Goal: Task Accomplishment & Management: Manage account settings

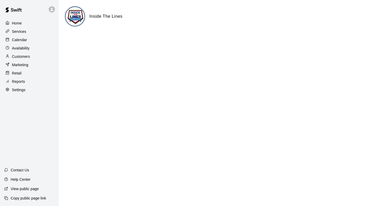
click at [17, 42] on p "Calendar" at bounding box center [19, 39] width 15 height 5
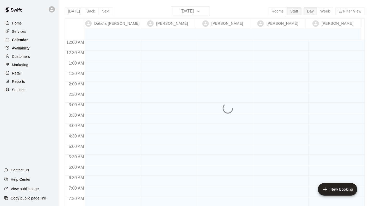
scroll to position [318, 0]
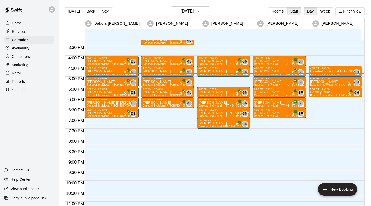
click at [273, 11] on button "Rooms" at bounding box center [277, 11] width 19 height 8
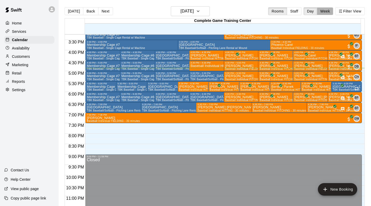
click at [330, 10] on button "Week" at bounding box center [325, 11] width 16 height 8
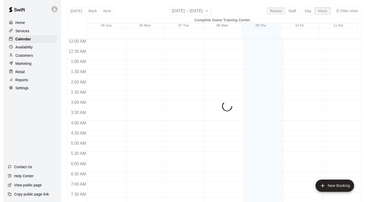
scroll to position [328, 0]
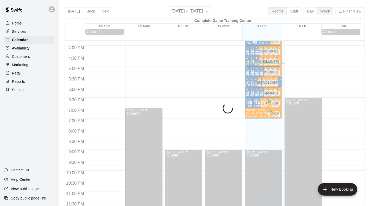
click at [307, 12] on button "Day" at bounding box center [311, 11] width 14 height 8
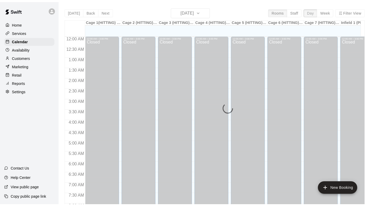
scroll to position [327, 0]
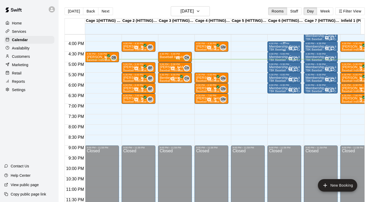
click at [282, 48] on div "Membership Cage #6 TBK Baseball - Single Cage Rental w/ Machine" at bounding box center [284, 146] width 31 height 202
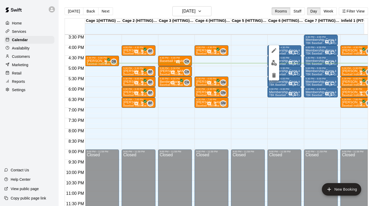
click at [275, 78] on icon "delete" at bounding box center [274, 75] width 6 height 6
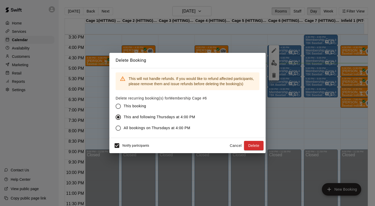
click at [248, 145] on button "Delete" at bounding box center [254, 146] width 20 height 10
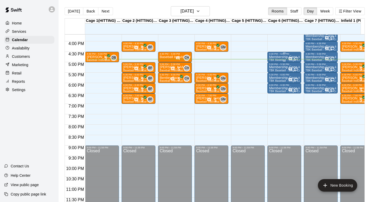
click at [281, 57] on p "Membership Cage #6" at bounding box center [284, 57] width 31 height 0
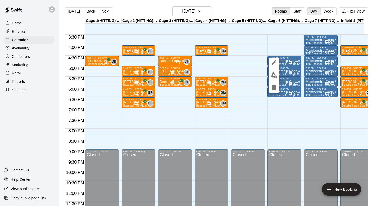
click at [275, 88] on icon "delete" at bounding box center [274, 87] width 4 height 5
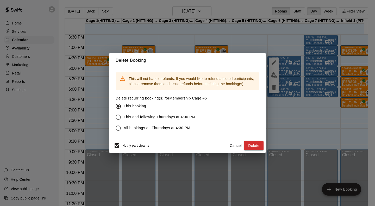
click at [152, 119] on span "This and following Thursdays at 4:30 PM" at bounding box center [160, 116] width 72 height 5
click at [255, 147] on button "Delete" at bounding box center [254, 146] width 20 height 10
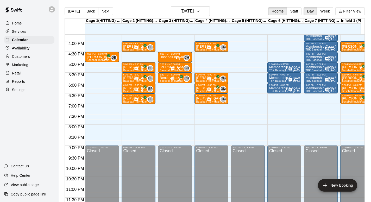
click at [284, 67] on p "Membership Cage #6" at bounding box center [284, 67] width 31 height 0
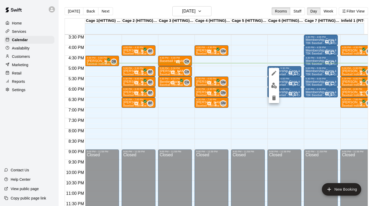
click at [274, 86] on img "edit" at bounding box center [274, 86] width 6 height 6
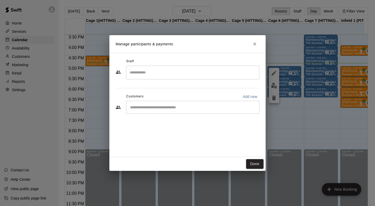
click at [258, 47] on button "Close" at bounding box center [254, 43] width 9 height 9
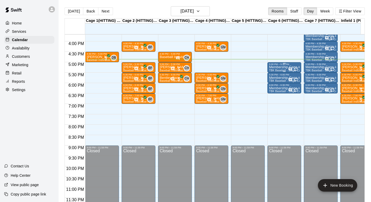
click at [278, 70] on span "TBK Baseball - Single Cage Rental w/ Machine" at bounding box center [298, 70] width 58 height 3
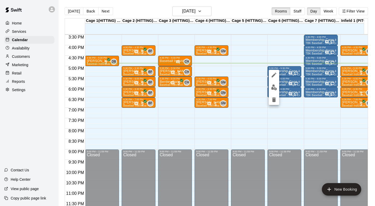
click at [275, 99] on icon "delete" at bounding box center [274, 99] width 4 height 5
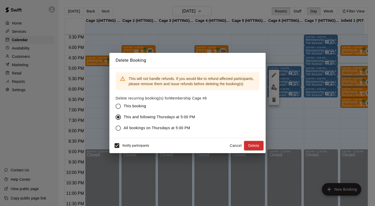
click at [251, 147] on button "Delete" at bounding box center [254, 146] width 20 height 10
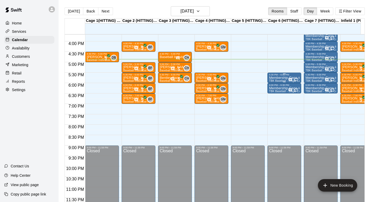
click at [282, 78] on p "Membership Cage #6" at bounding box center [284, 78] width 31 height 0
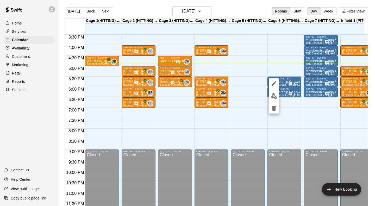
click at [274, 109] on icon "delete" at bounding box center [274, 108] width 4 height 5
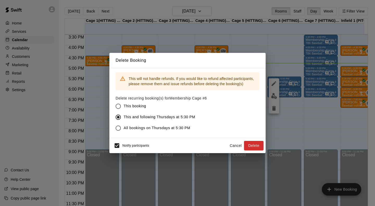
click at [250, 148] on button "Delete" at bounding box center [254, 146] width 20 height 10
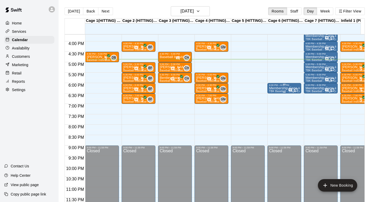
click at [286, 88] on p "Membership Cage #6" at bounding box center [284, 88] width 31 height 0
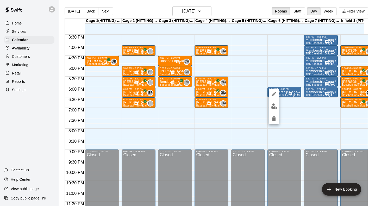
click at [275, 120] on icon "delete" at bounding box center [274, 118] width 4 height 5
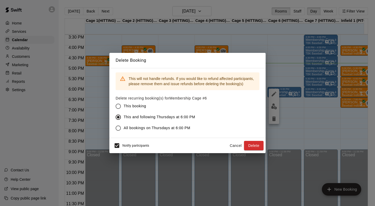
click at [256, 147] on button "Delete" at bounding box center [254, 146] width 20 height 10
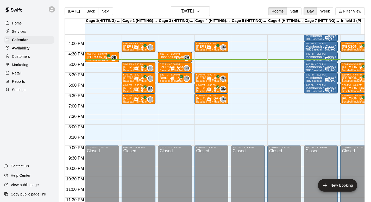
click at [27, 56] on p "Customers" at bounding box center [21, 56] width 18 height 5
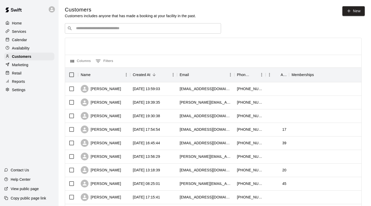
click at [149, 30] on input "Search customers by name or email" at bounding box center [146, 28] width 144 height 5
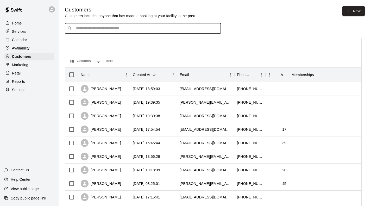
click at [199, 28] on input "Search customers by name or email" at bounding box center [146, 28] width 144 height 5
type input "******"
click at [215, 28] on icon "Clear" at bounding box center [215, 28] width 5 height 5
click at [77, 27] on input "Search customers by name or email" at bounding box center [146, 28] width 144 height 5
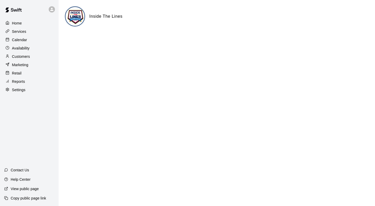
click at [23, 44] on div "Calendar" at bounding box center [29, 40] width 50 height 8
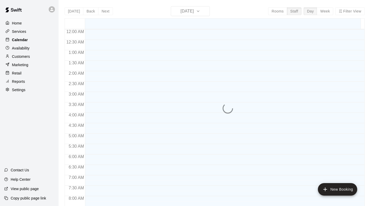
scroll to position [318, 0]
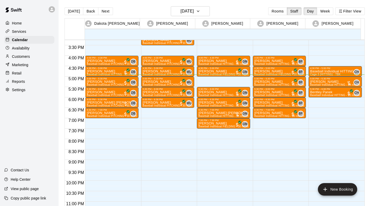
click at [277, 11] on button "Rooms" at bounding box center [277, 11] width 19 height 8
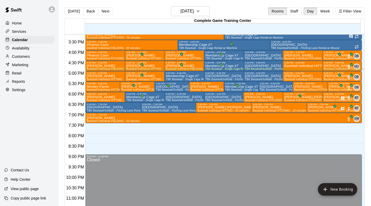
click at [325, 13] on button "Week" at bounding box center [325, 11] width 16 height 8
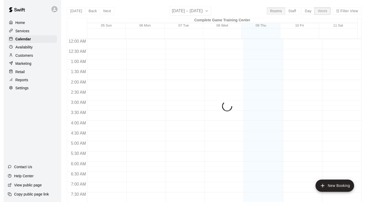
scroll to position [328, 0]
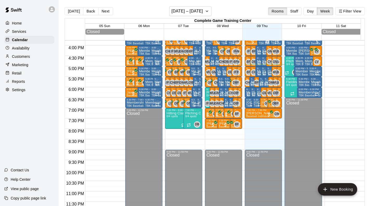
click at [311, 12] on button "Day" at bounding box center [311, 11] width 14 height 8
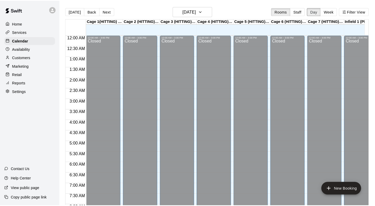
scroll to position [327, 0]
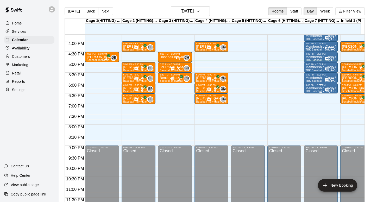
click at [317, 88] on p "Membership Cage #7" at bounding box center [320, 88] width 31 height 0
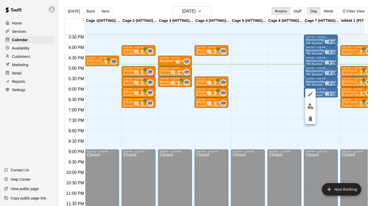
click at [311, 93] on icon "edit" at bounding box center [310, 94] width 6 height 6
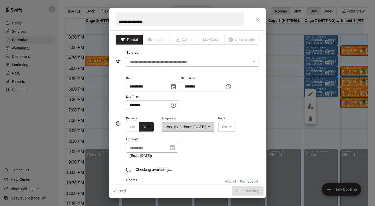
scroll to position [62, 0]
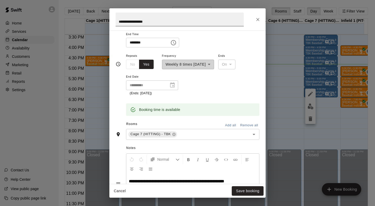
click at [168, 20] on input "**********" at bounding box center [180, 19] width 128 height 14
click at [181, 18] on input "**********" at bounding box center [180, 19] width 128 height 14
click at [182, 18] on input "**********" at bounding box center [180, 19] width 128 height 14
click at [217, 23] on input "**********" at bounding box center [180, 19] width 128 height 14
click at [216, 22] on input "**********" at bounding box center [180, 19] width 128 height 14
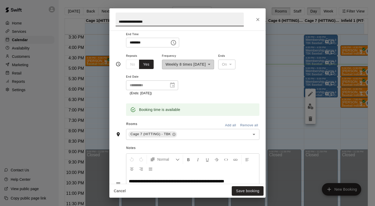
click at [212, 22] on input "**********" at bounding box center [180, 19] width 128 height 14
click at [216, 22] on input "**********" at bounding box center [180, 19] width 128 height 14
click at [218, 23] on input "**********" at bounding box center [180, 19] width 128 height 14
type input "**********"
click at [176, 41] on icon "Choose time, selected time is 6:30 PM" at bounding box center [173, 42] width 5 height 5
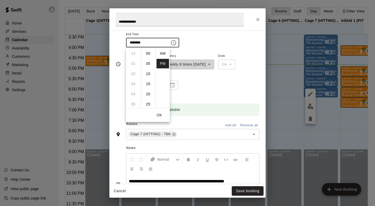
scroll to position [9, 0]
click at [132, 73] on li "08" at bounding box center [133, 74] width 12 height 10
type input "********"
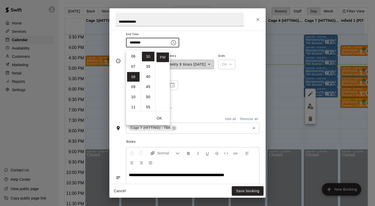
scroll to position [62, 0]
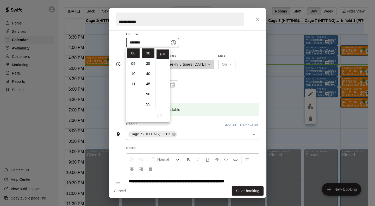
click at [243, 88] on div "**********" at bounding box center [192, 74] width 133 height 43
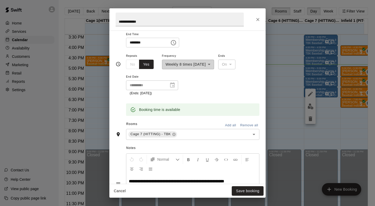
click at [133, 65] on div "No Yes" at bounding box center [140, 65] width 28 height 10
click at [214, 64] on div "**********" at bounding box center [188, 61] width 52 height 17
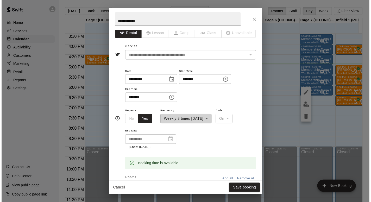
scroll to position [0, 0]
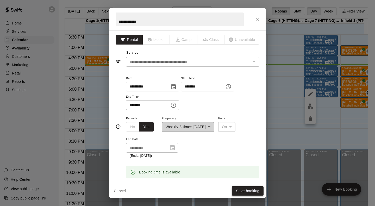
click at [253, 195] on button "Save booking" at bounding box center [248, 191] width 32 height 10
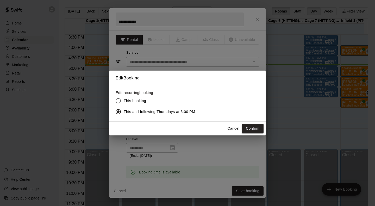
click at [256, 132] on button "Confirm" at bounding box center [253, 129] width 22 height 10
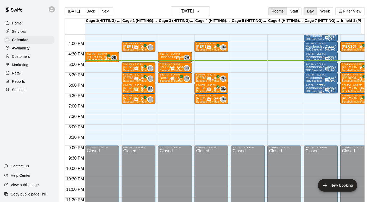
click at [317, 88] on p "Membership Cage #7" at bounding box center [320, 88] width 31 height 0
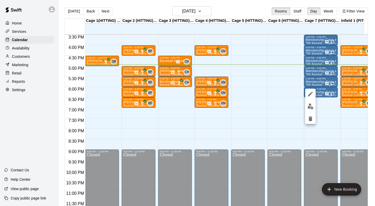
click at [311, 118] on icon "delete" at bounding box center [311, 118] width 4 height 5
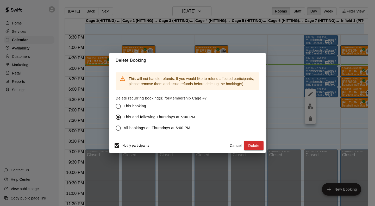
click at [259, 143] on button "Delete" at bounding box center [254, 146] width 20 height 10
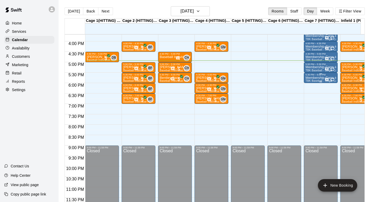
click at [319, 78] on p "Membership Cage #7" at bounding box center [320, 78] width 31 height 0
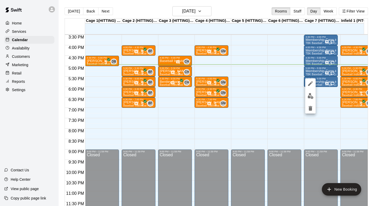
click at [313, 111] on button "delete" at bounding box center [310, 108] width 10 height 10
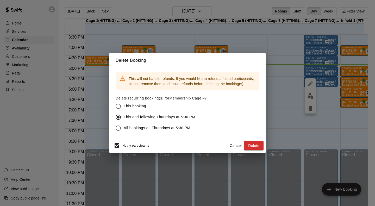
click at [248, 147] on button "Delete" at bounding box center [254, 146] width 20 height 10
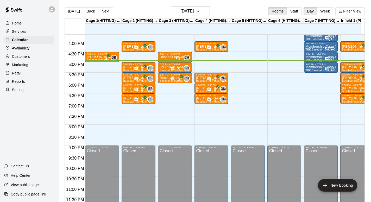
click at [319, 57] on p "Membership Cage #7" at bounding box center [320, 57] width 31 height 0
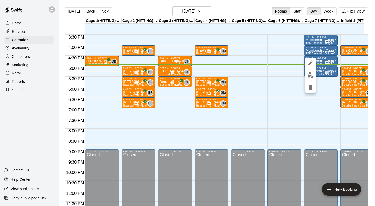
click at [310, 89] on icon "delete" at bounding box center [311, 87] width 4 height 5
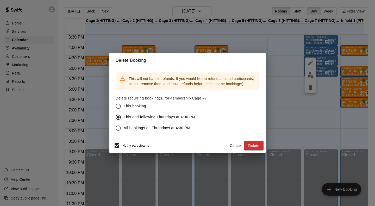
click at [253, 143] on button "Delete" at bounding box center [254, 146] width 20 height 10
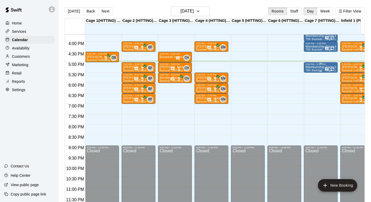
click at [314, 67] on p "Membership Cage #7" at bounding box center [320, 67] width 31 height 0
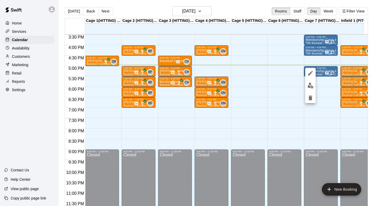
click at [310, 102] on button "delete" at bounding box center [310, 98] width 10 height 10
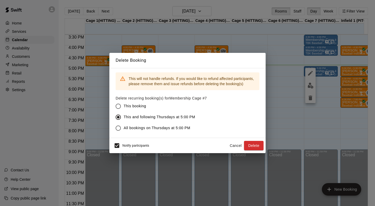
click at [255, 144] on button "Delete" at bounding box center [254, 146] width 20 height 10
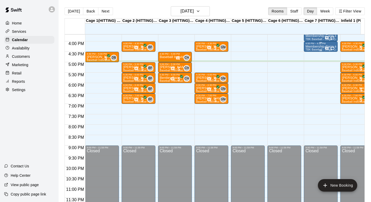
click at [314, 47] on p "Membership Cage #7" at bounding box center [320, 47] width 31 height 0
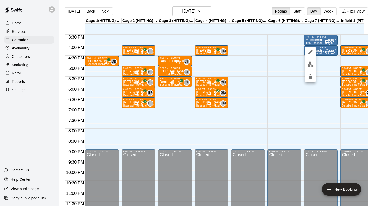
click at [311, 66] on img "edit" at bounding box center [310, 64] width 6 height 6
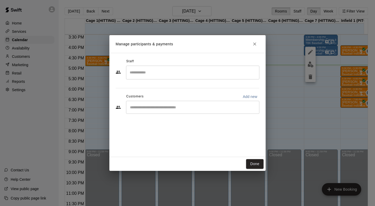
click at [255, 43] on icon "Close" at bounding box center [254, 43] width 5 height 5
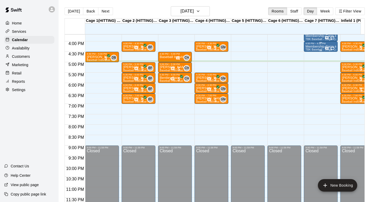
click at [323, 45] on div "4:00 PM – 4:30 PM" at bounding box center [320, 43] width 31 height 3
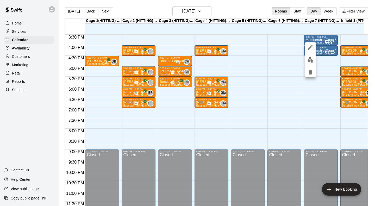
click at [311, 74] on icon "delete" at bounding box center [311, 72] width 4 height 5
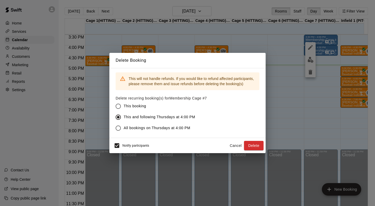
click at [256, 148] on button "Delete" at bounding box center [254, 146] width 20 height 10
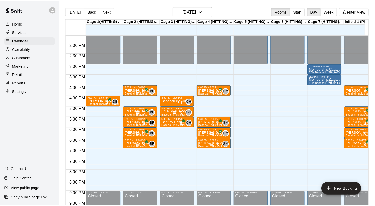
scroll to position [284, 0]
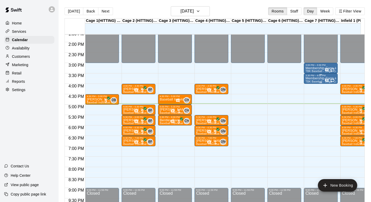
click at [319, 76] on div "3:30 PM – 4:00 PM" at bounding box center [320, 75] width 31 height 3
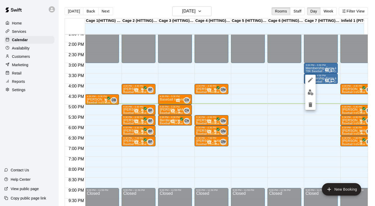
click at [313, 106] on icon "delete" at bounding box center [310, 105] width 6 height 6
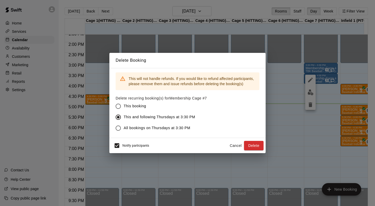
click at [257, 148] on button "Delete" at bounding box center [254, 146] width 20 height 10
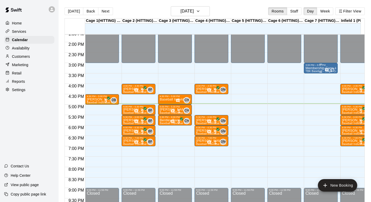
click at [323, 68] on p "Membership Cage #7" at bounding box center [320, 68] width 31 height 0
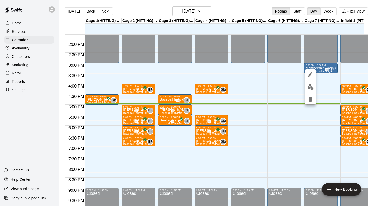
click at [310, 104] on button "delete" at bounding box center [310, 99] width 10 height 10
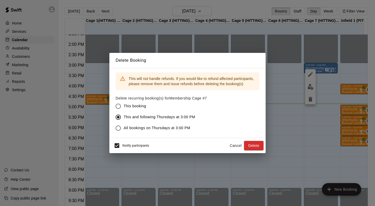
click at [258, 146] on button "Delete" at bounding box center [254, 146] width 20 height 10
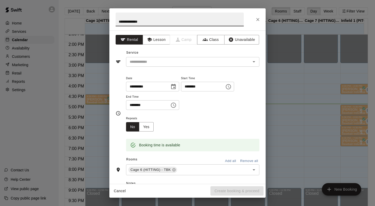
click at [243, 59] on button "Clear" at bounding box center [246, 61] width 7 height 7
type input "**********"
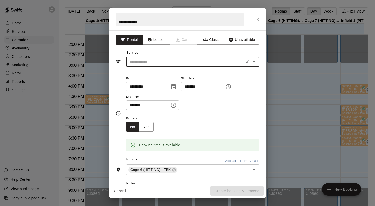
click at [183, 56] on div "Service ​" at bounding box center [188, 58] width 144 height 18
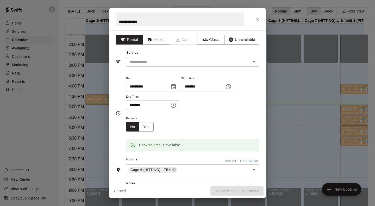
click at [201, 59] on input "text" at bounding box center [185, 62] width 115 height 7
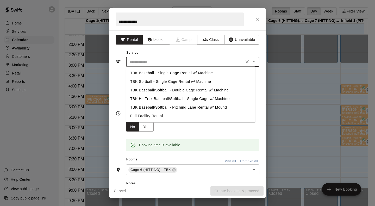
click at [223, 91] on li "TBK Baseball/Softball - Double Cage Rental w/ Machine" at bounding box center [190, 90] width 129 height 9
type input "**********"
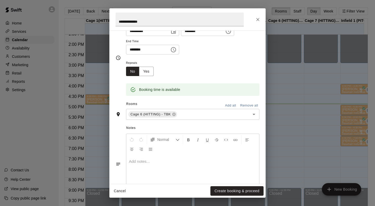
scroll to position [76, 0]
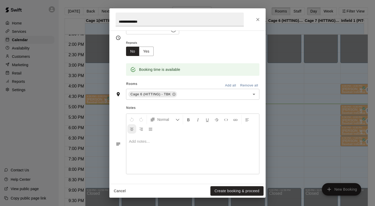
click at [135, 135] on div at bounding box center [192, 154] width 133 height 39
click at [130, 140] on p at bounding box center [193, 141] width 128 height 5
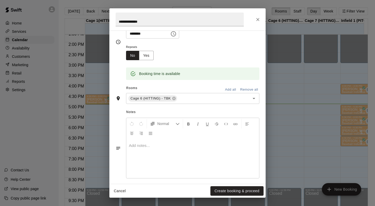
click at [133, 167] on div at bounding box center [192, 158] width 133 height 39
click at [132, 167] on div at bounding box center [192, 158] width 133 height 39
click at [125, 144] on div "Normal Add notes..." at bounding box center [188, 147] width 144 height 63
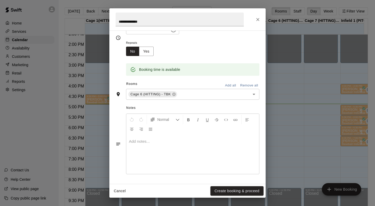
scroll to position [74, 0]
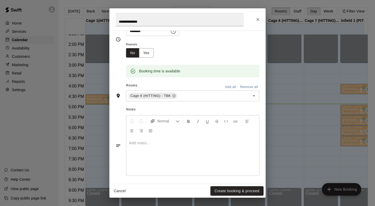
click at [135, 147] on div at bounding box center [192, 155] width 133 height 39
click at [136, 148] on div at bounding box center [192, 155] width 133 height 39
click at [137, 147] on div at bounding box center [192, 155] width 133 height 39
click at [137, 144] on p at bounding box center [193, 142] width 128 height 5
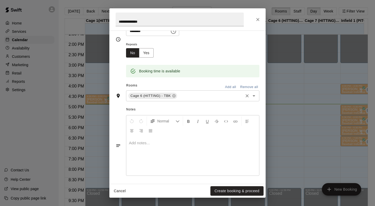
click at [214, 95] on input "text" at bounding box center [210, 96] width 65 height 7
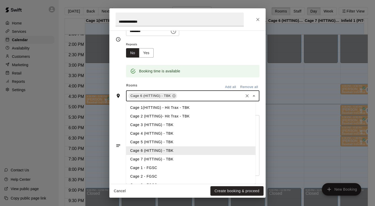
click at [160, 161] on li "Cage 7 (HITTING) - TBK" at bounding box center [190, 159] width 129 height 9
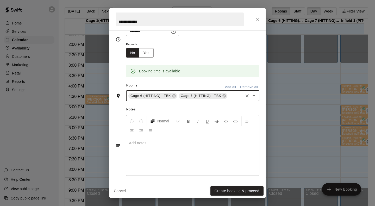
click at [152, 146] on p at bounding box center [193, 142] width 128 height 5
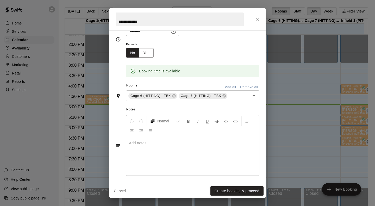
click at [139, 146] on p at bounding box center [193, 142] width 128 height 5
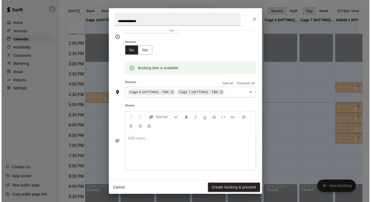
scroll to position [81, 0]
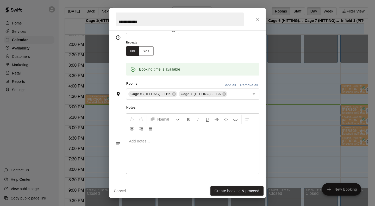
click at [137, 146] on div at bounding box center [192, 154] width 133 height 39
click at [137, 145] on div at bounding box center [192, 154] width 133 height 39
click at [134, 143] on p at bounding box center [193, 141] width 128 height 5
click at [134, 144] on p at bounding box center [193, 141] width 128 height 5
click at [243, 140] on p "**********" at bounding box center [193, 141] width 128 height 5
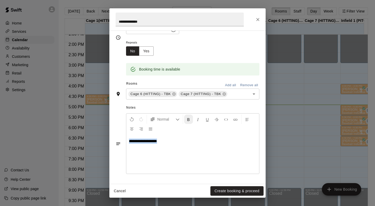
click at [189, 121] on icon "Format Bold" at bounding box center [188, 119] width 5 height 5
click at [240, 187] on button "Create booking & proceed" at bounding box center [236, 191] width 53 height 10
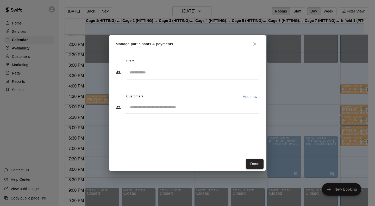
click at [255, 165] on button "Done" at bounding box center [254, 164] width 17 height 10
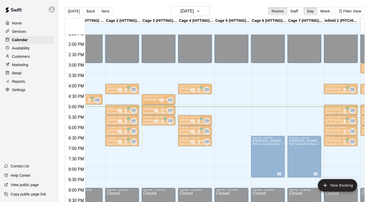
scroll to position [0, 15]
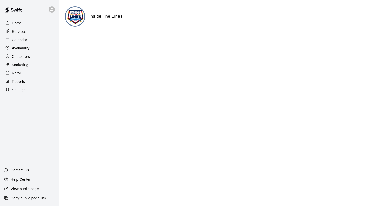
click at [21, 40] on p "Calendar" at bounding box center [19, 39] width 15 height 5
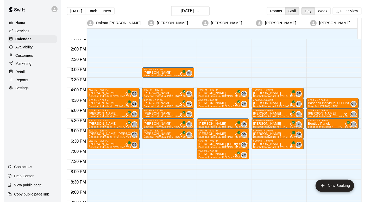
scroll to position [283, 0]
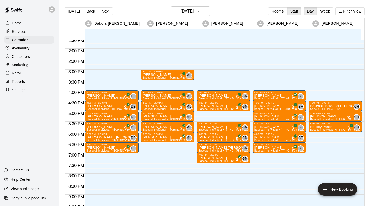
click at [326, 14] on button "Week" at bounding box center [325, 11] width 16 height 8
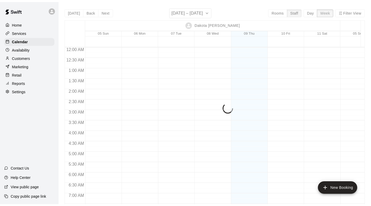
scroll to position [337, 0]
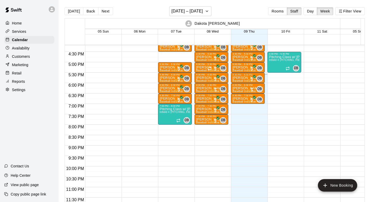
click at [281, 11] on button "Rooms" at bounding box center [277, 11] width 19 height 8
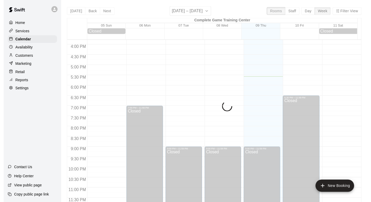
scroll to position [307, 0]
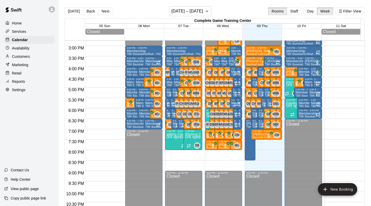
click at [311, 13] on button "Day" at bounding box center [311, 11] width 14 height 8
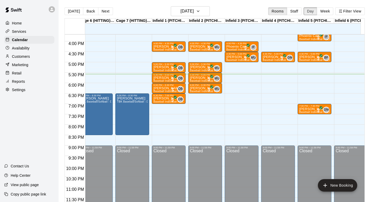
scroll to position [0, 0]
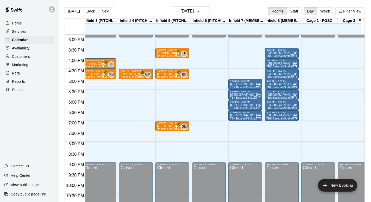
click at [109, 11] on button "Next" at bounding box center [105, 11] width 15 height 8
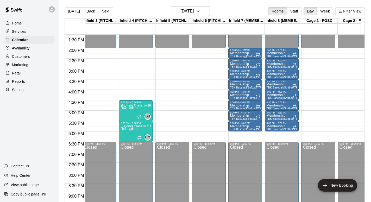
click at [241, 53] on p "Membership" at bounding box center [245, 53] width 31 height 0
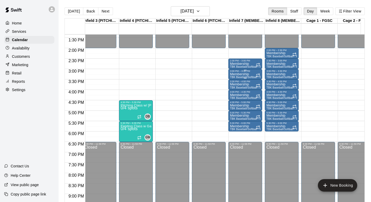
click at [242, 74] on p "Membership" at bounding box center [245, 74] width 31 height 0
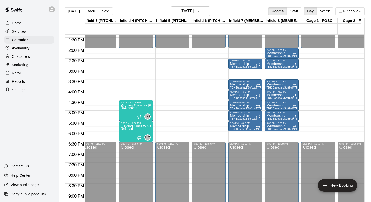
click at [243, 83] on div "3:30 PM – 4:00 PM" at bounding box center [245, 81] width 31 height 3
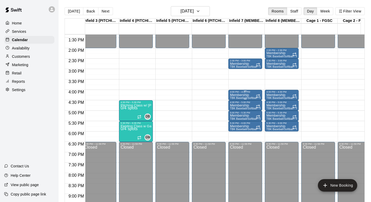
click at [242, 95] on p "Membership" at bounding box center [245, 95] width 31 height 0
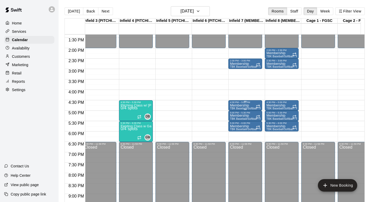
click at [238, 105] on p "Membership" at bounding box center [245, 105] width 31 height 0
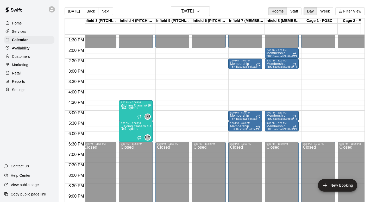
click at [247, 114] on div "5:00 PM – 5:30 PM" at bounding box center [245, 112] width 31 height 3
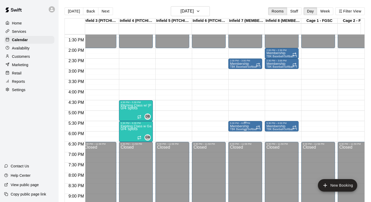
click at [245, 126] on p "Membership" at bounding box center [245, 126] width 31 height 0
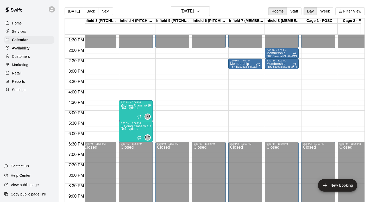
click at [104, 11] on button "Next" at bounding box center [105, 11] width 15 height 8
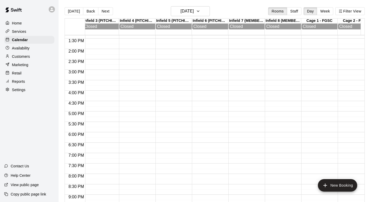
click at [108, 11] on button "Next" at bounding box center [105, 11] width 15 height 8
click at [105, 9] on button "Next" at bounding box center [105, 11] width 15 height 8
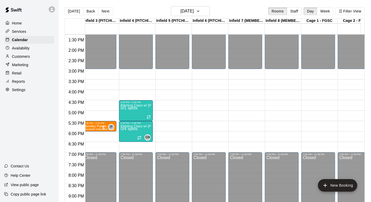
click at [103, 12] on button "Next" at bounding box center [105, 11] width 15 height 8
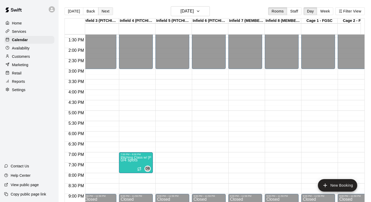
click at [102, 10] on button "Next" at bounding box center [105, 11] width 15 height 8
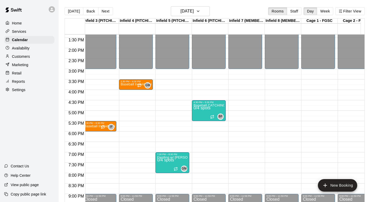
click at [100, 11] on button "Next" at bounding box center [105, 11] width 15 height 8
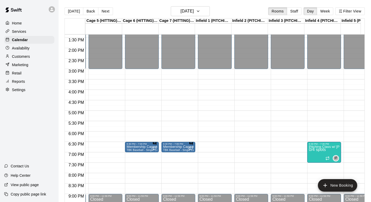
scroll to position [0, 141]
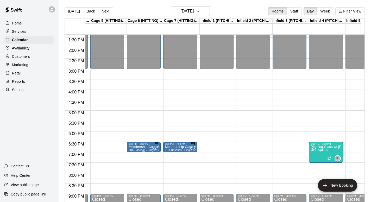
click at [144, 147] on p "Membership Cage #6" at bounding box center [143, 147] width 31 height 0
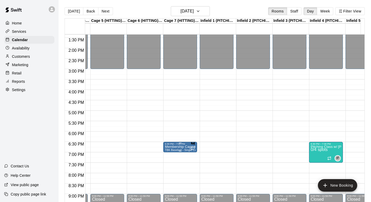
click at [178, 144] on div "6:30 PM – 7:00 PM" at bounding box center [180, 144] width 31 height 3
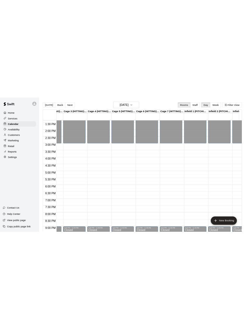
scroll to position [0, 59]
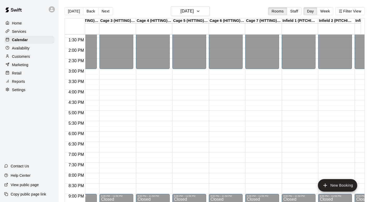
click at [90, 9] on button "Back" at bounding box center [90, 11] width 15 height 8
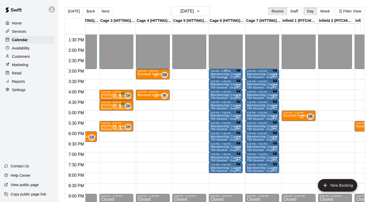
click at [221, 74] on p "Membership Cage #6" at bounding box center [225, 74] width 31 height 0
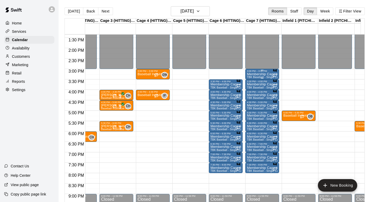
click at [261, 74] on p "Membership Cage #7" at bounding box center [262, 74] width 31 height 0
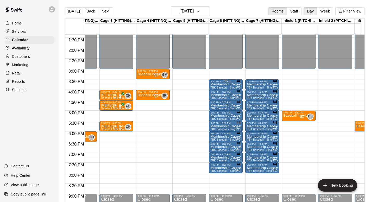
click at [227, 84] on p "Membership Cage #6" at bounding box center [225, 84] width 31 height 0
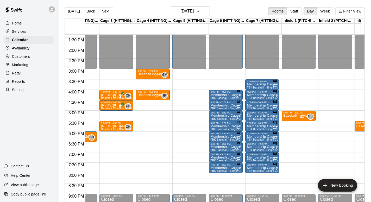
click at [226, 93] on div "4:00 PM – 4:30 PM" at bounding box center [225, 92] width 31 height 3
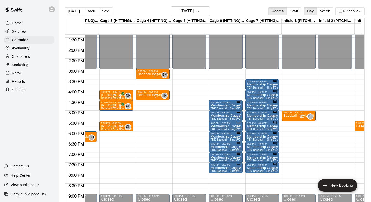
click at [221, 100] on div "12:00 AM – 3:00 PM Closed 4:30 PM – 5:00 PM Membership Cage #6 TBK Baseball - S…" at bounding box center [226, 7] width 34 height 500
click at [224, 105] on p "Membership Cage #6" at bounding box center [225, 105] width 31 height 0
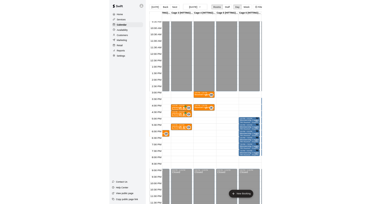
scroll to position [278, 59]
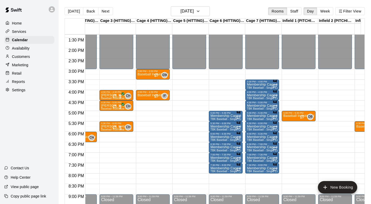
click at [257, 84] on p "Membership Cage #7" at bounding box center [262, 84] width 31 height 0
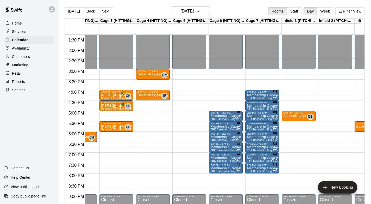
click at [260, 95] on p "Membership Cage #7" at bounding box center [262, 95] width 31 height 0
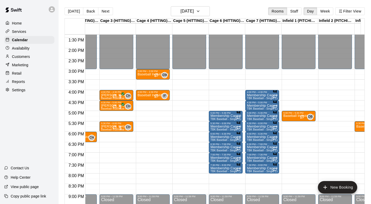
click at [264, 97] on div "Membership Cage #7 TBK Baseball - Single Cage Rental w/ Machine" at bounding box center [262, 195] width 31 height 204
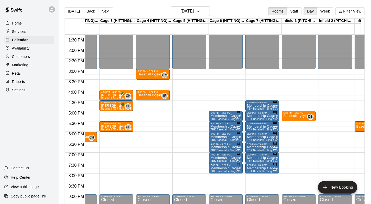
click at [262, 105] on p "Membership Cage #7" at bounding box center [262, 105] width 31 height 0
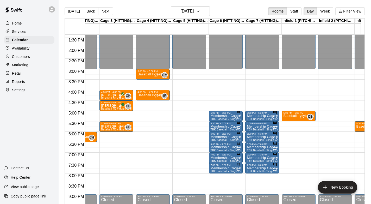
click at [222, 116] on p "Membership Cage #6" at bounding box center [225, 116] width 31 height 0
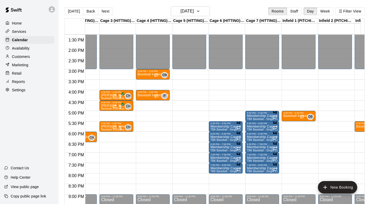
click at [260, 116] on p "Membership Cage #7" at bounding box center [262, 116] width 31 height 0
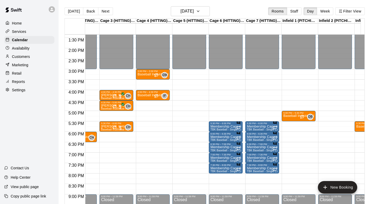
click at [225, 126] on p "Membership Cage #6" at bounding box center [225, 126] width 31 height 0
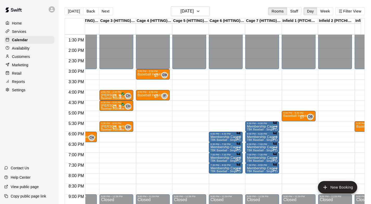
click at [259, 126] on p "Membership Cage #7" at bounding box center [262, 126] width 31 height 0
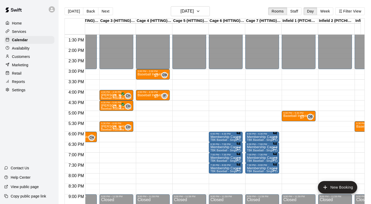
click at [222, 137] on p "Membership Cage #6" at bounding box center [225, 137] width 31 height 0
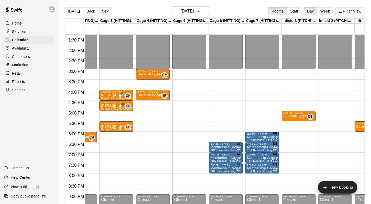
click at [263, 137] on p "Membership Cage #7" at bounding box center [262, 137] width 31 height 0
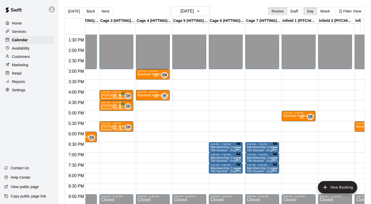
click at [225, 147] on p "Membership Cage #6" at bounding box center [225, 147] width 31 height 0
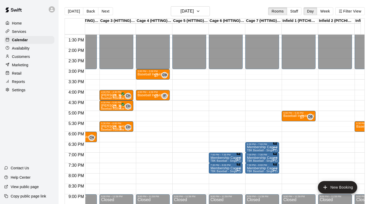
click at [260, 147] on p "Membership Cage #7" at bounding box center [262, 147] width 31 height 0
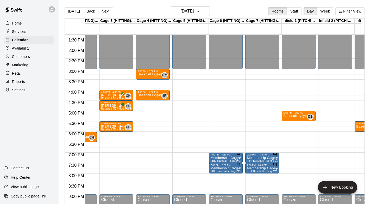
click at [222, 160] on span "TBK Baseball - Single Cage Rental w/ Machine" at bounding box center [239, 160] width 58 height 3
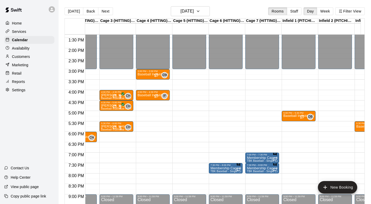
click at [254, 158] on p "Membership Cage #7" at bounding box center [262, 158] width 31 height 0
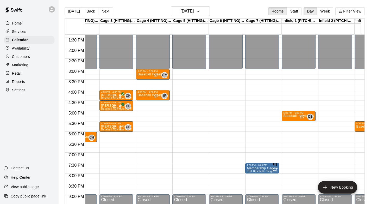
click at [258, 168] on p "Membership Cage #7" at bounding box center [262, 168] width 31 height 0
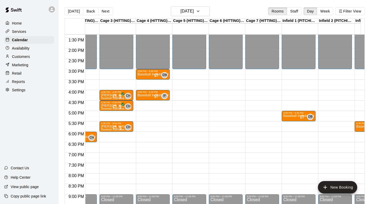
click at [88, 11] on button "Back" at bounding box center [90, 11] width 15 height 8
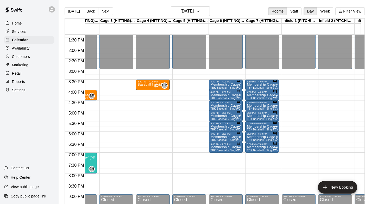
click at [221, 147] on p "Membership Cage #6" at bounding box center [225, 147] width 31 height 0
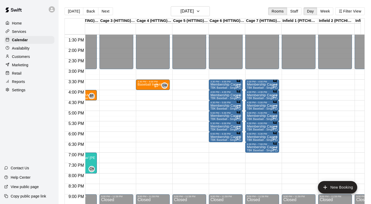
click at [229, 135] on div "6:00 PM – 6:30 PM" at bounding box center [225, 133] width 31 height 3
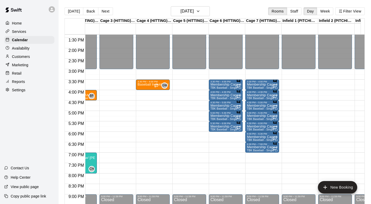
click at [225, 84] on p "Membership Cage #6" at bounding box center [225, 84] width 31 height 0
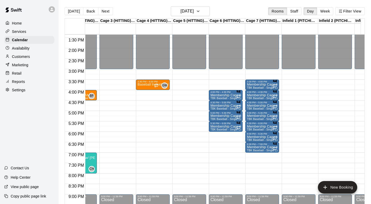
click at [227, 95] on p "Membership Cage #6" at bounding box center [225, 95] width 31 height 0
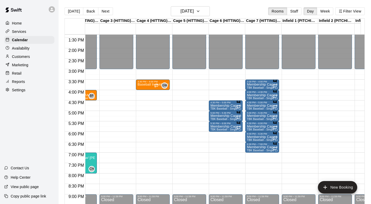
click at [223, 105] on p "Membership Cage #6" at bounding box center [225, 105] width 31 height 0
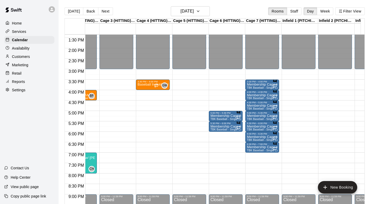
click at [273, 82] on icon "Has notes" at bounding box center [274, 80] width 3 height 3
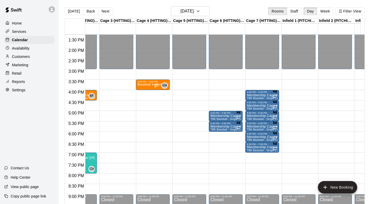
click at [258, 99] on span "TBK Baseball - Single Cage Rental w/ Machine" at bounding box center [276, 98] width 58 height 3
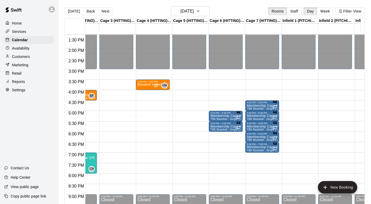
click at [257, 105] on p "Membership Cage #7" at bounding box center [262, 105] width 31 height 0
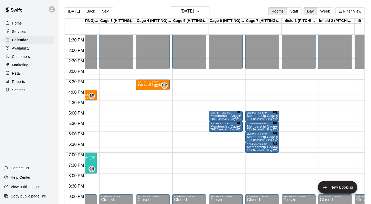
click at [224, 118] on span "TBK Baseball - Single Cage Rental w/ Machine" at bounding box center [239, 118] width 58 height 3
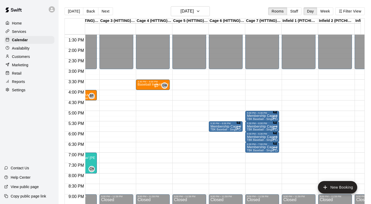
click at [262, 116] on p "Membership Cage #7" at bounding box center [262, 116] width 31 height 0
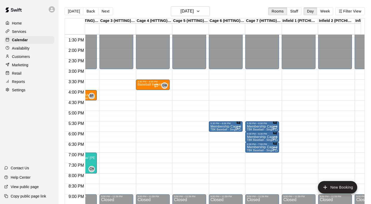
click at [228, 126] on p "Membership Cage #6" at bounding box center [225, 126] width 31 height 0
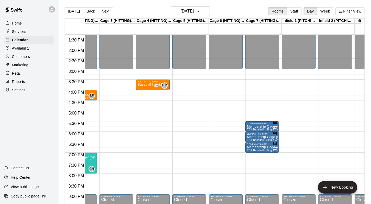
click at [273, 128] on icon "Recurring event" at bounding box center [275, 127] width 4 height 4
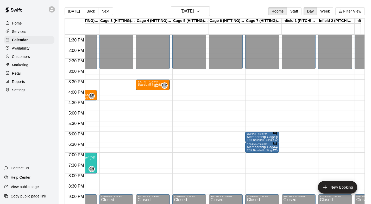
click at [275, 139] on icon "Recurring event" at bounding box center [275, 138] width 4 height 4
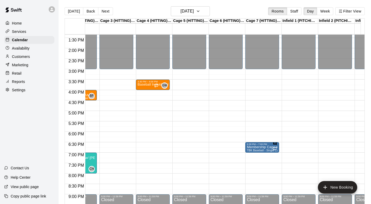
click at [261, 147] on p "Membership Cage #7" at bounding box center [262, 147] width 31 height 0
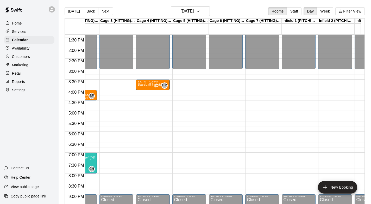
click at [86, 9] on button "Back" at bounding box center [90, 11] width 15 height 8
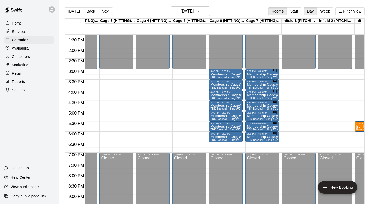
click at [224, 84] on p "Membership Cage #6" at bounding box center [225, 84] width 31 height 0
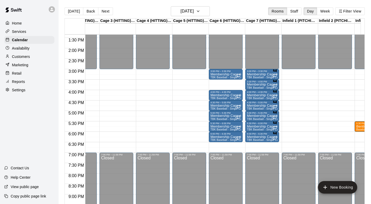
click at [227, 95] on p "Membership Cage #6" at bounding box center [225, 95] width 31 height 0
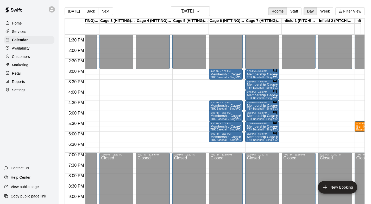
click at [227, 108] on div "Membership Cage #6 TBK Baseball - Single Cage Rental w/ Machine" at bounding box center [225, 206] width 31 height 204
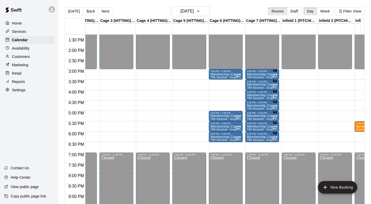
click at [261, 84] on p "Membership Cage #7" at bounding box center [262, 84] width 31 height 0
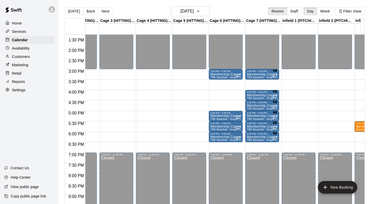
click at [273, 93] on icon "Has notes" at bounding box center [275, 91] width 4 height 4
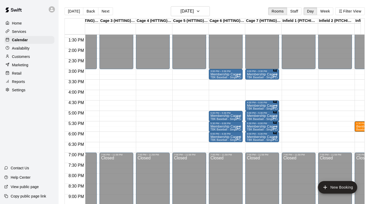
click at [262, 104] on div "4:30 PM – 5:00 PM" at bounding box center [262, 102] width 31 height 3
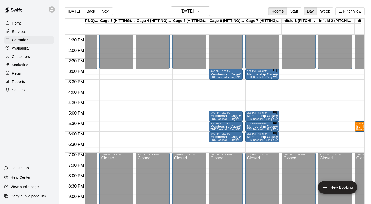
click at [256, 116] on p "Membership Cage #7" at bounding box center [262, 116] width 31 height 0
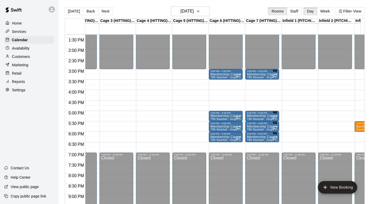
click at [258, 120] on span "TBK Baseball - Single Cage Rental w/ Machine" at bounding box center [276, 118] width 58 height 3
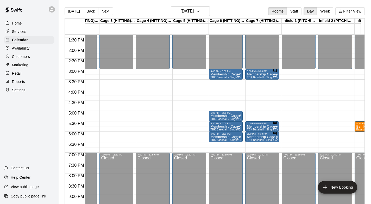
click at [231, 116] on p "Membership Cage #6" at bounding box center [225, 116] width 31 height 0
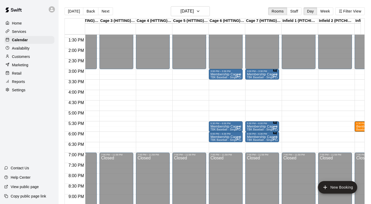
click at [228, 124] on div "5:30 PM – 6:00 PM" at bounding box center [225, 123] width 31 height 3
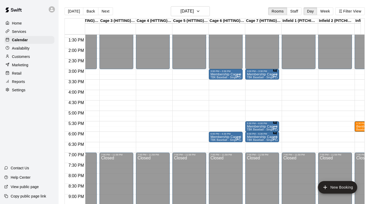
click at [257, 126] on p "Membership Cage #7" at bounding box center [262, 126] width 31 height 0
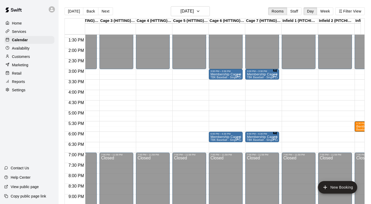
click at [261, 137] on p "Membership Cage #7" at bounding box center [262, 137] width 31 height 0
